Goal: Task Accomplishment & Management: Complete application form

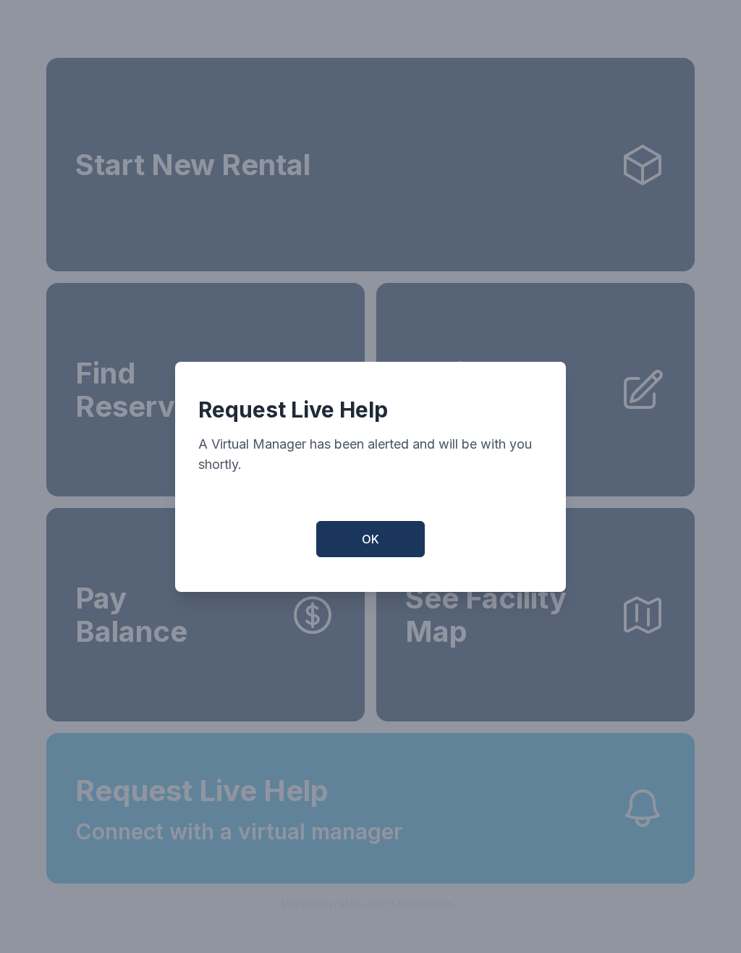
click at [394, 551] on button "OK" at bounding box center [370, 539] width 109 height 36
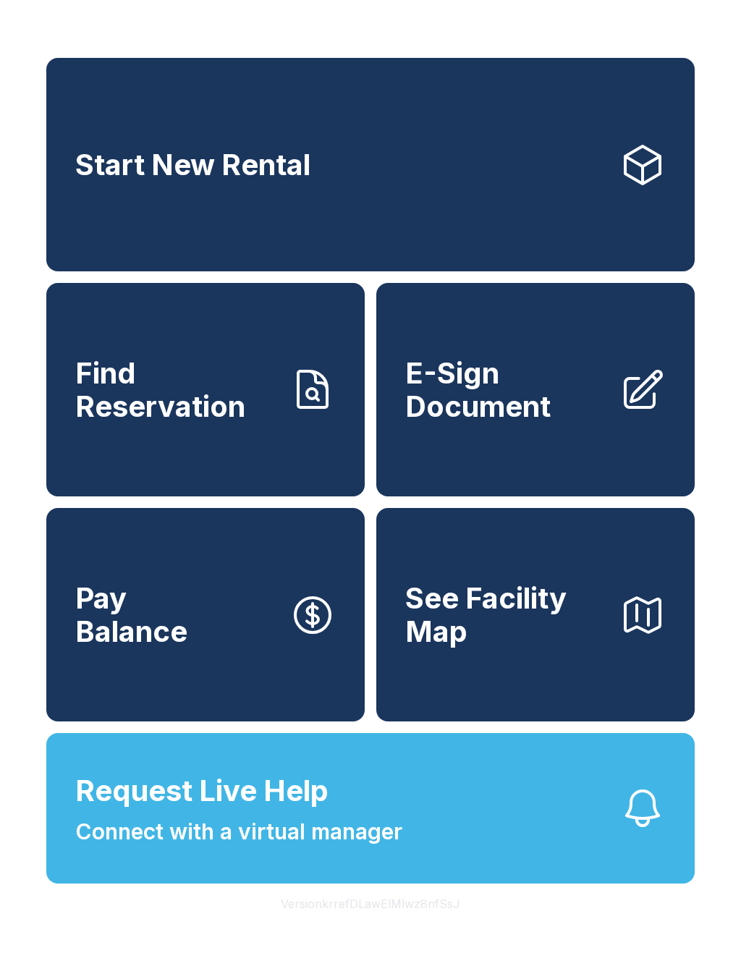
click at [527, 443] on link "E-Sign Document" at bounding box center [535, 389] width 318 height 213
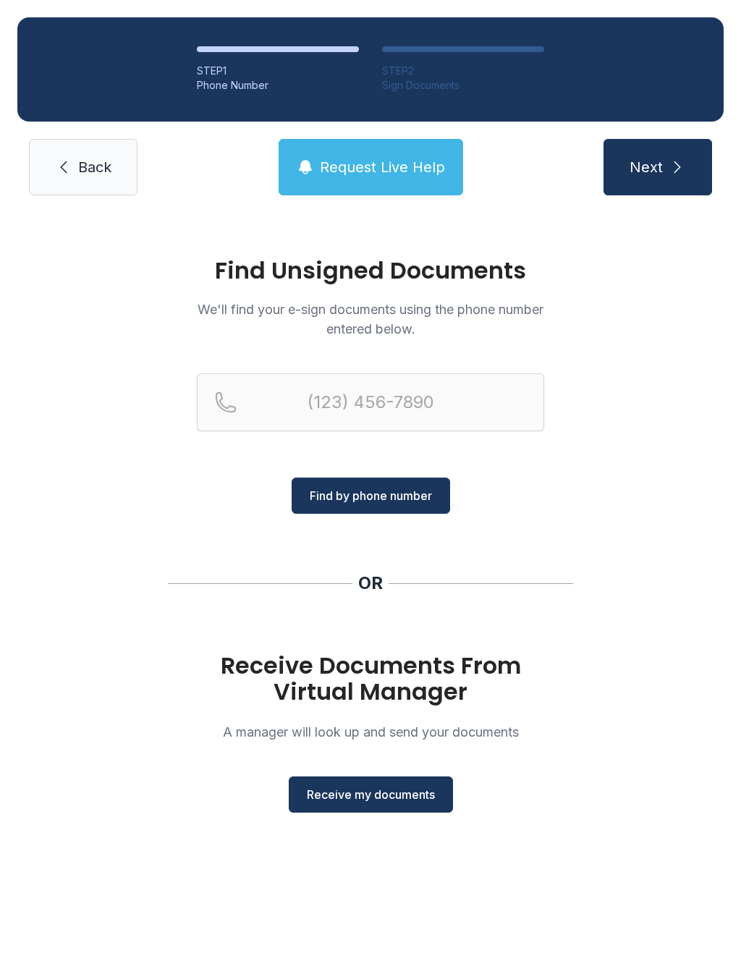
click at [378, 804] on button "Receive my documents" at bounding box center [371, 795] width 164 height 36
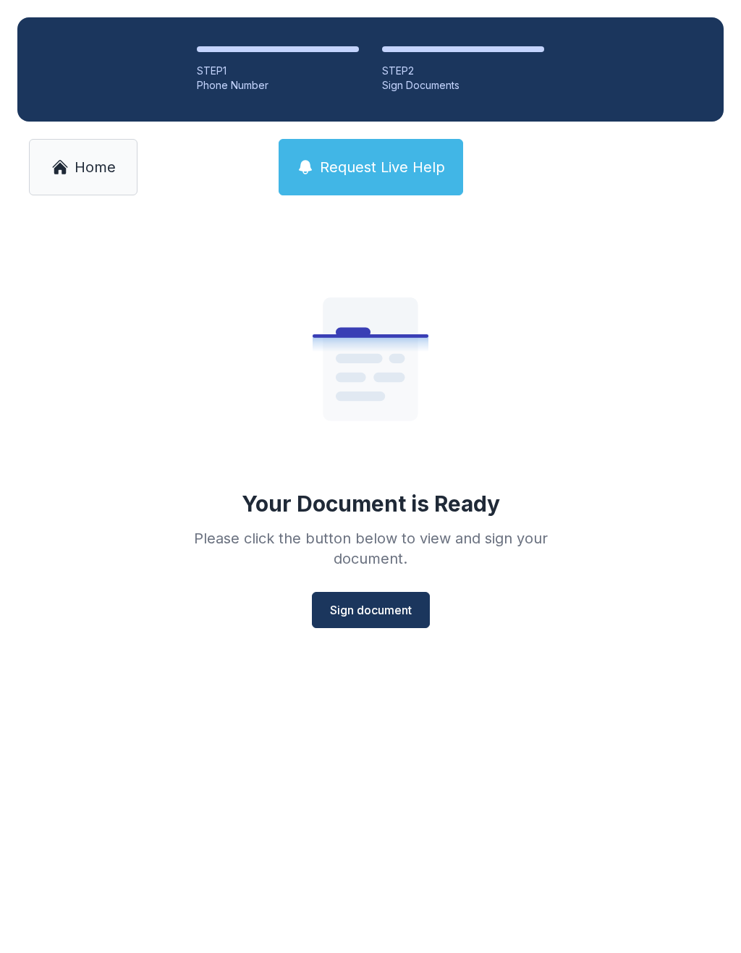
click at [371, 626] on button "Sign document" at bounding box center [371, 610] width 118 height 36
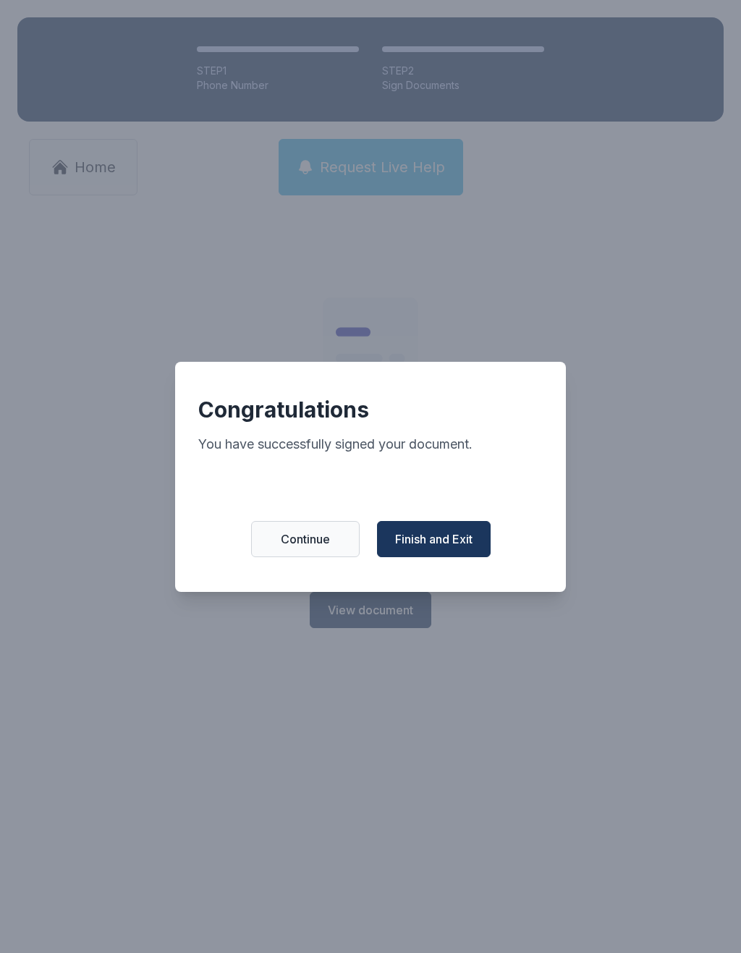
click at [449, 548] on span "Finish and Exit" at bounding box center [433, 538] width 77 height 17
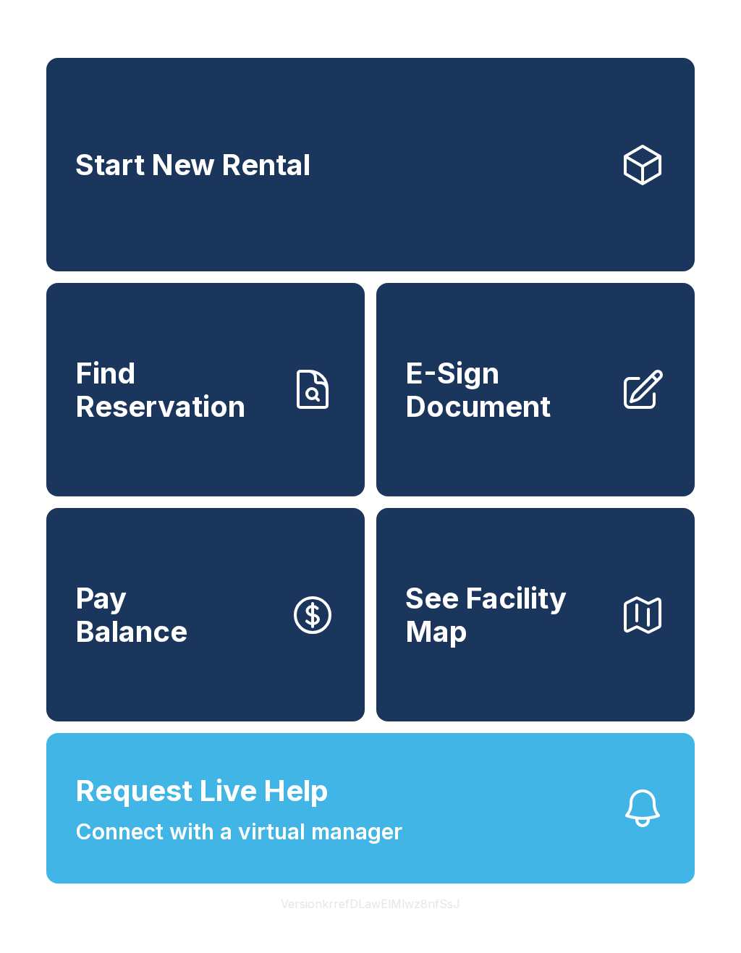
click at [347, 202] on link "Start New Rental" at bounding box center [370, 164] width 648 height 213
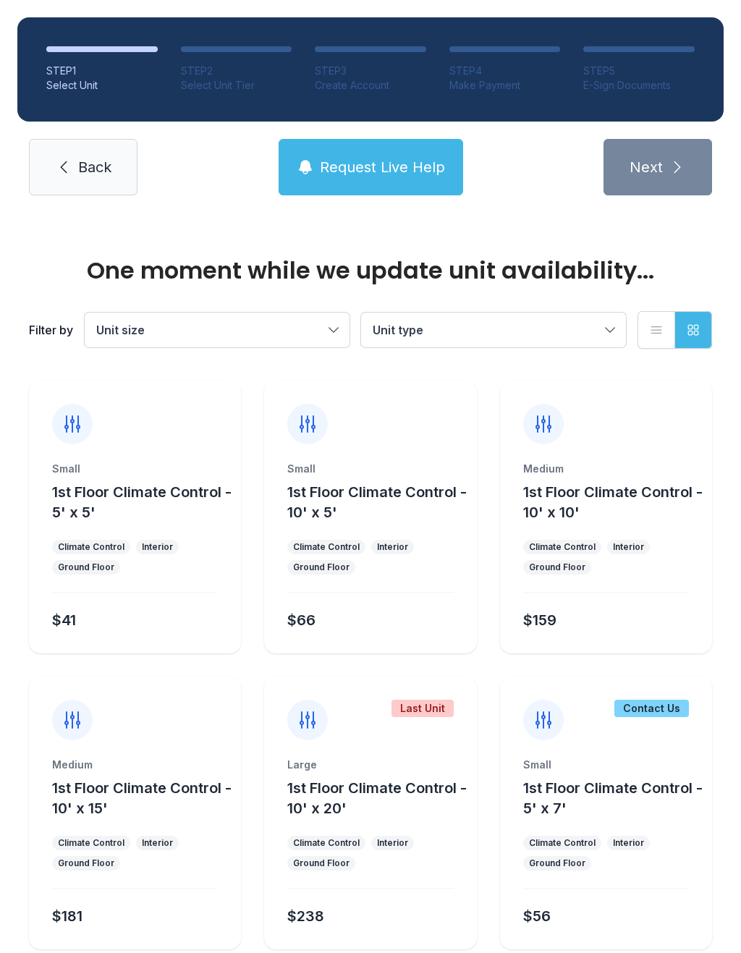
click at [89, 187] on link "Back" at bounding box center [83, 167] width 109 height 56
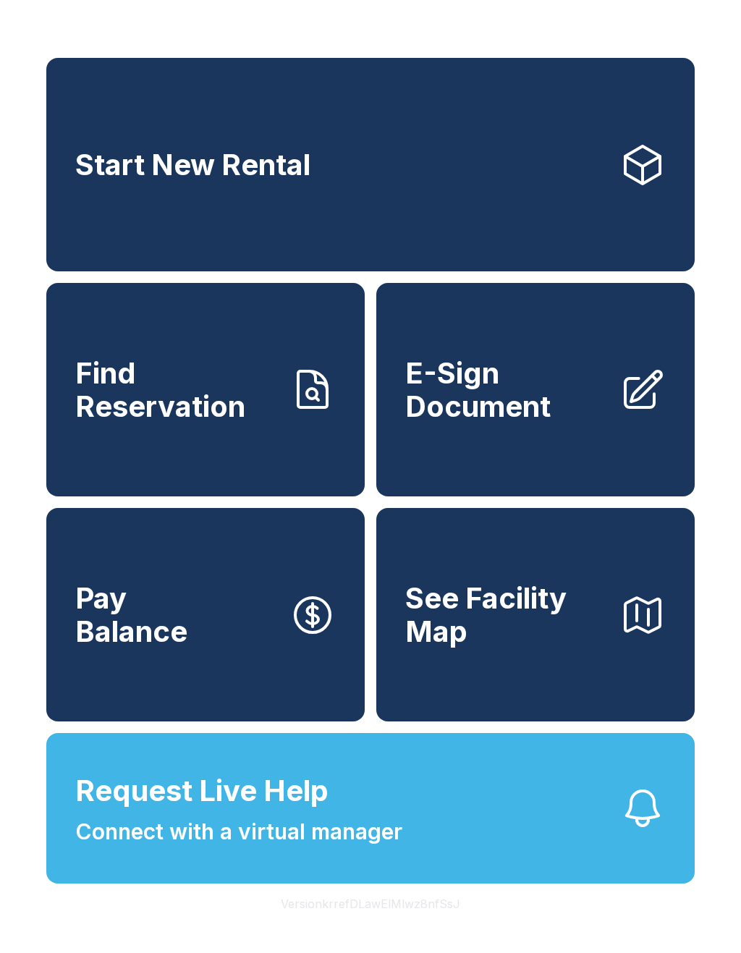
click at [242, 848] on span "Connect with a virtual manager" at bounding box center [238, 832] width 327 height 33
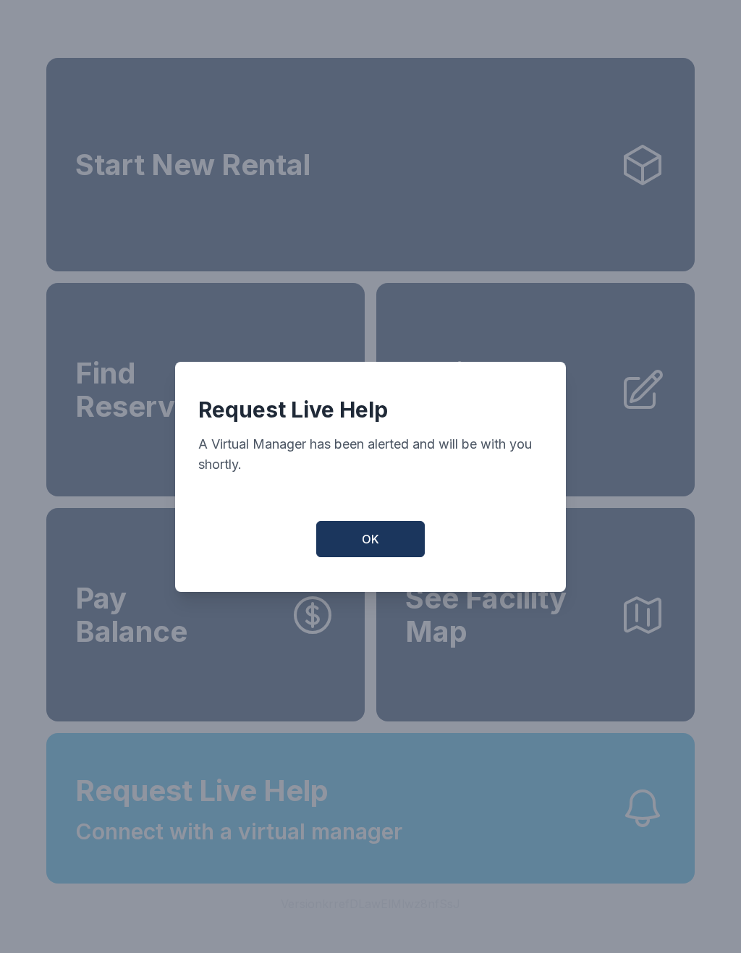
click at [392, 541] on button "OK" at bounding box center [370, 539] width 109 height 36
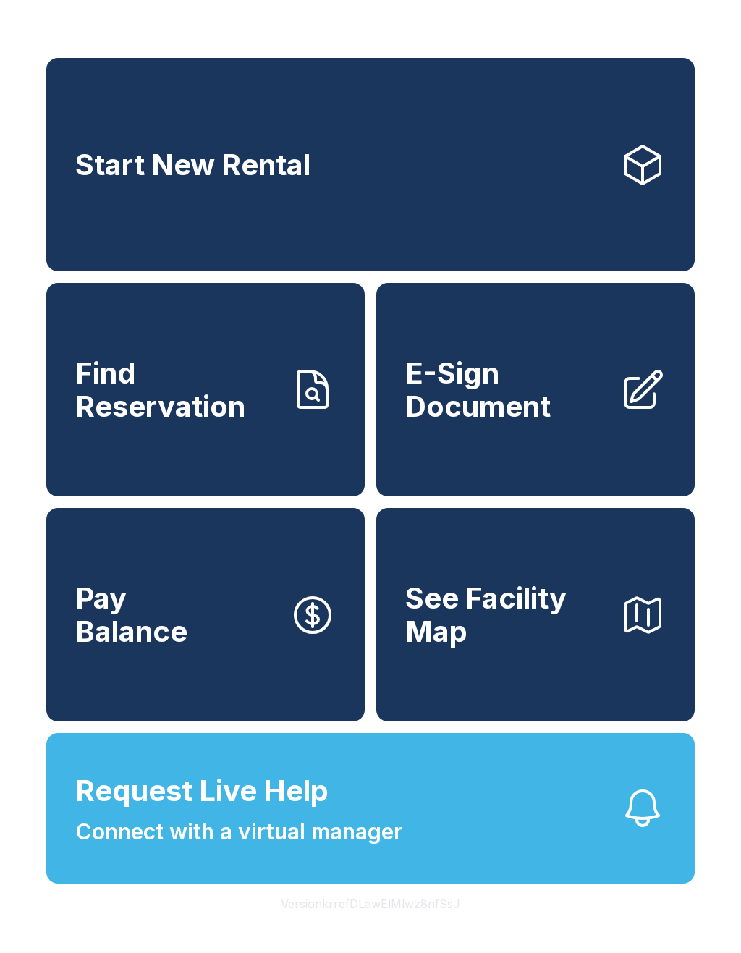
click at [441, 845] on button "Request Live Help Connect with a virtual manager" at bounding box center [370, 808] width 648 height 151
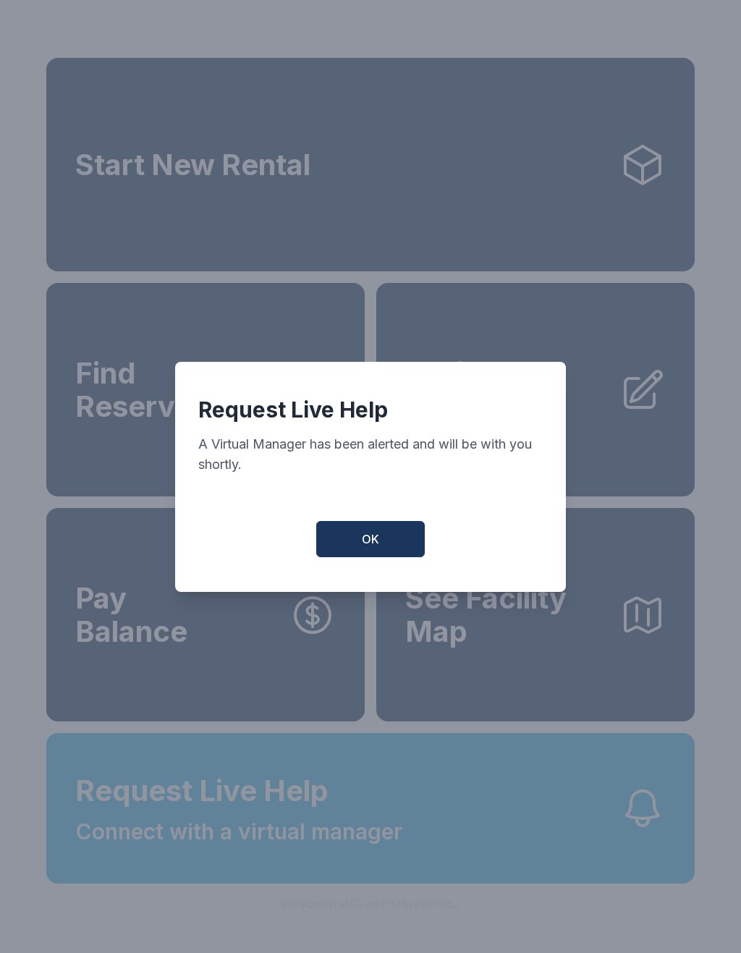
click at [378, 543] on span "OK" at bounding box center [370, 538] width 17 height 17
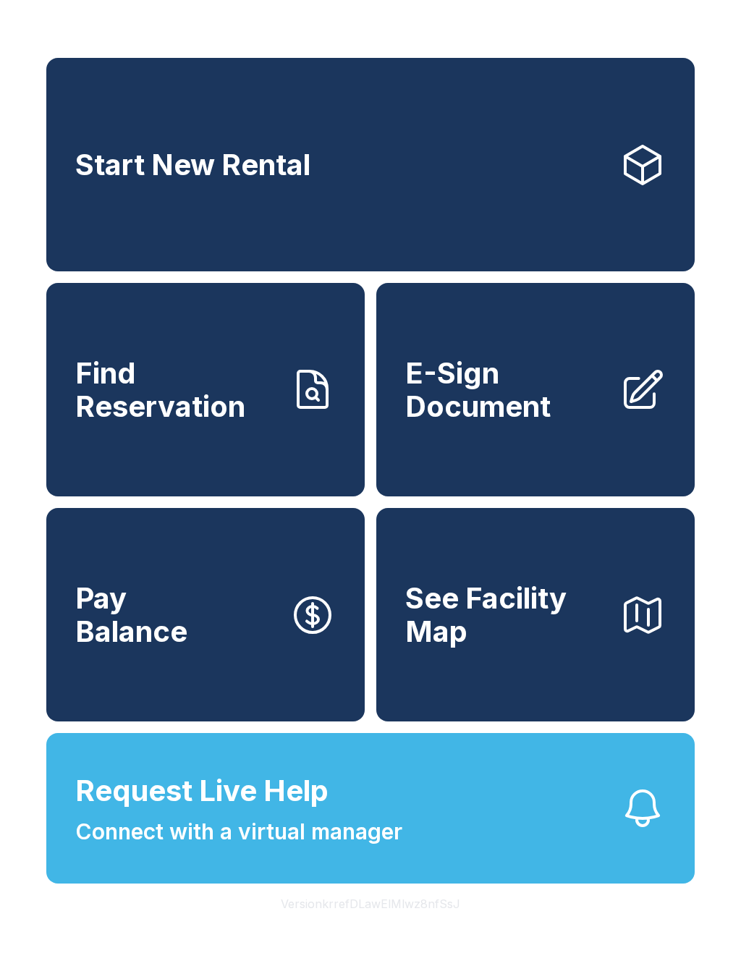
click at [412, 839] on button "Request Live Help Connect with a virtual manager" at bounding box center [370, 808] width 648 height 151
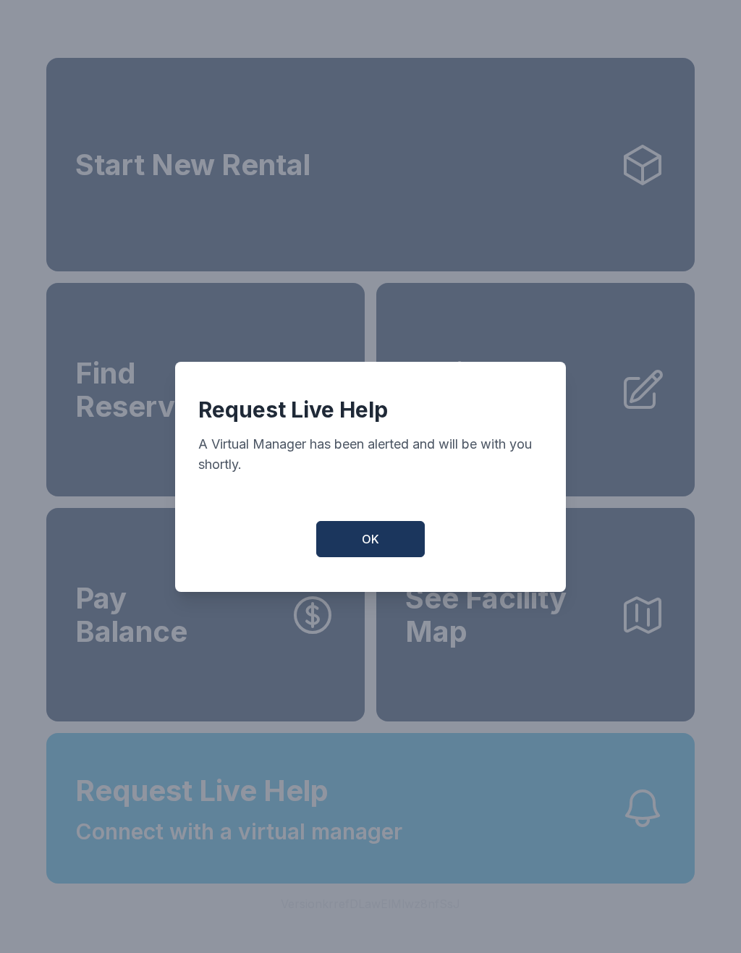
click at [383, 544] on button "OK" at bounding box center [370, 539] width 109 height 36
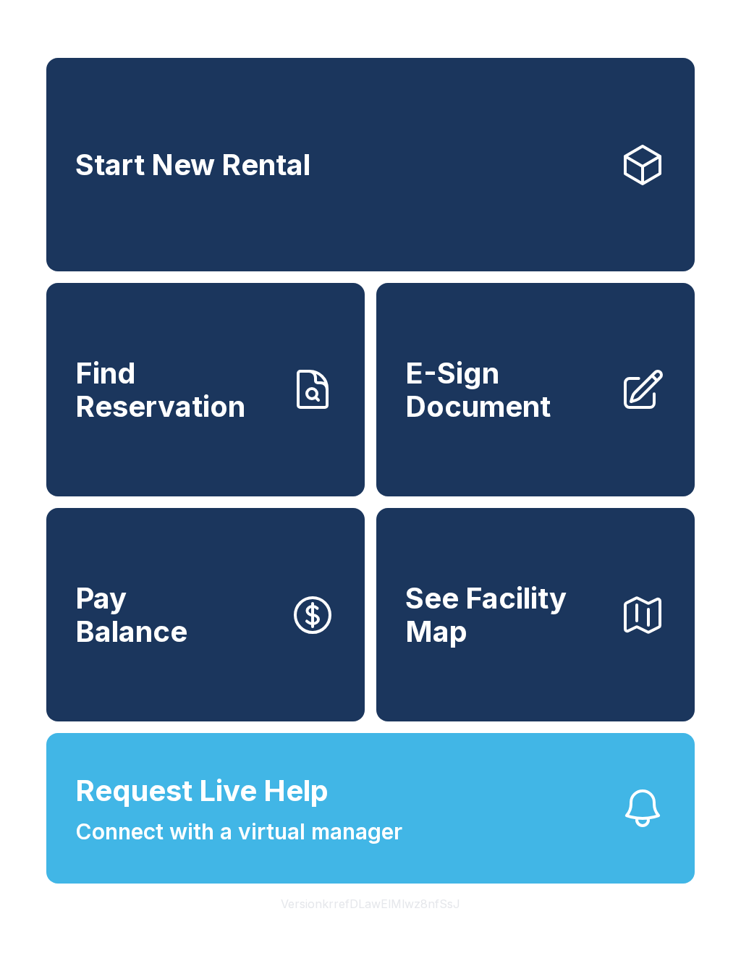
click at [418, 884] on button "Request Live Help Connect with a virtual manager" at bounding box center [370, 808] width 648 height 151
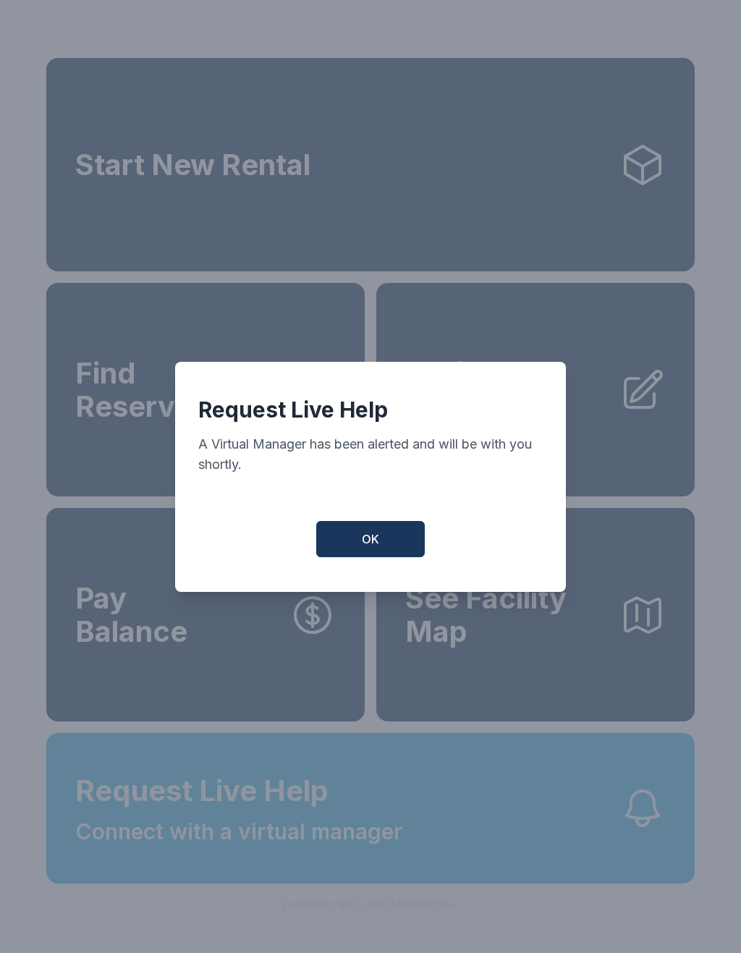
click at [371, 557] on button "OK" at bounding box center [370, 539] width 109 height 36
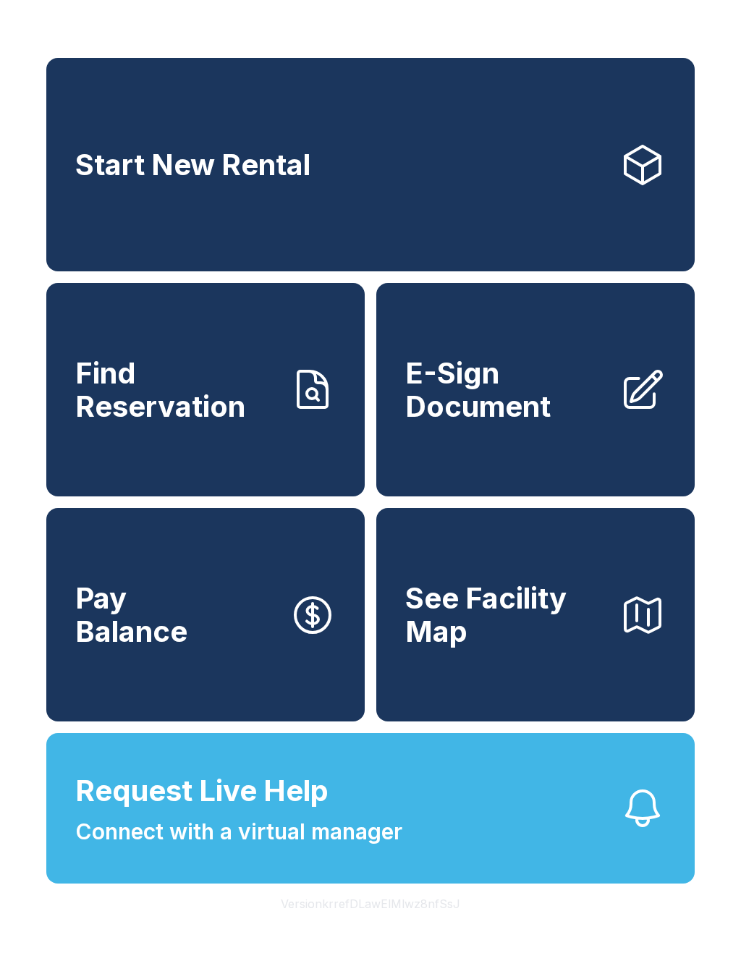
click at [347, 826] on span "Request Live Help Connect with a virtual manager" at bounding box center [238, 808] width 327 height 79
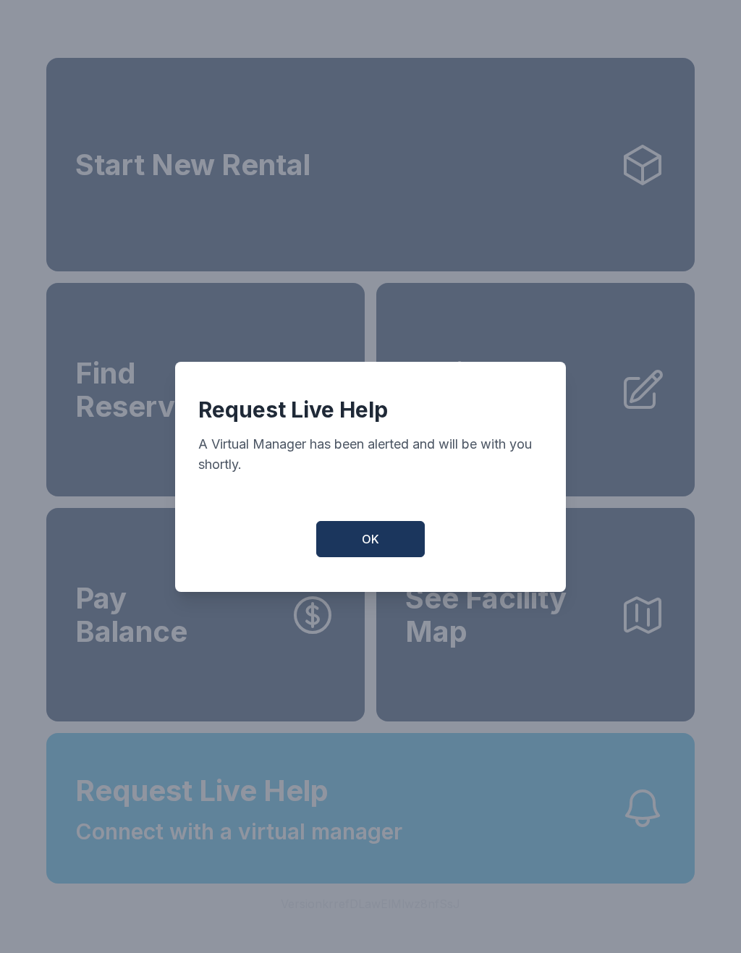
click at [368, 547] on span "OK" at bounding box center [370, 538] width 17 height 17
